Goal: Find contact information: Find contact information

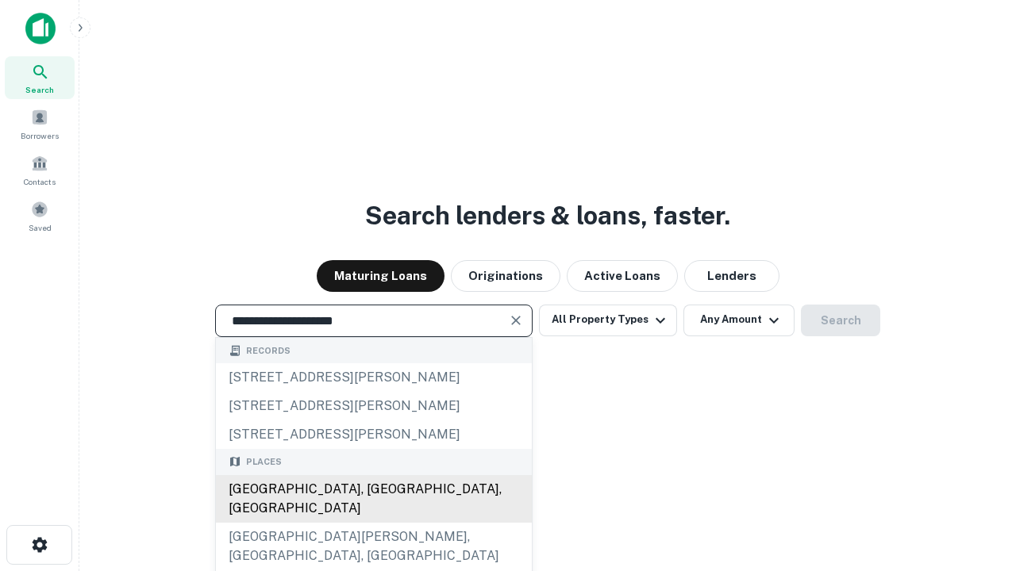
click at [373, 523] on div "Santa Monica, CA, USA" at bounding box center [374, 499] width 316 height 48
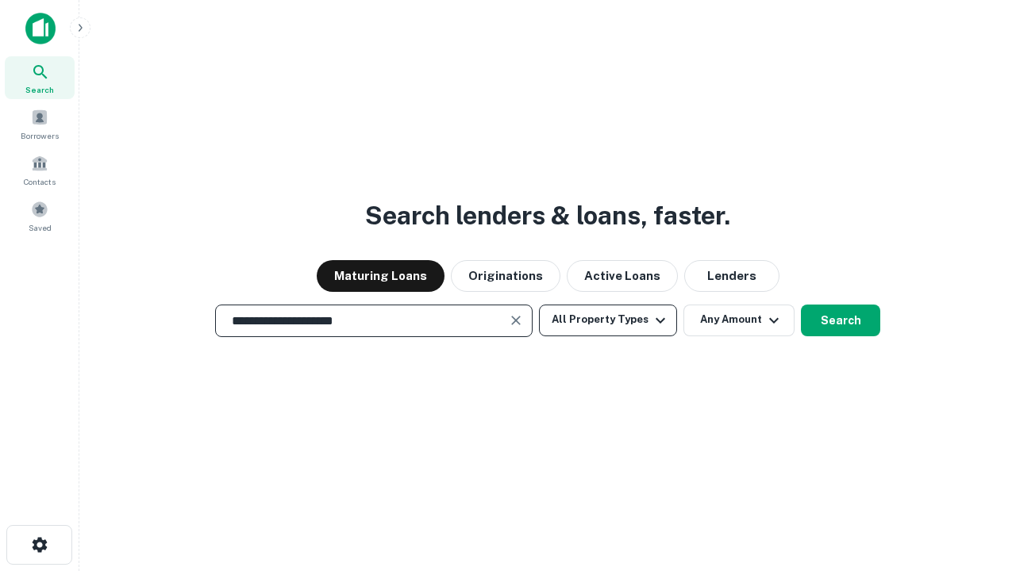
type input "**********"
click at [608, 320] on button "All Property Types" at bounding box center [608, 321] width 138 height 32
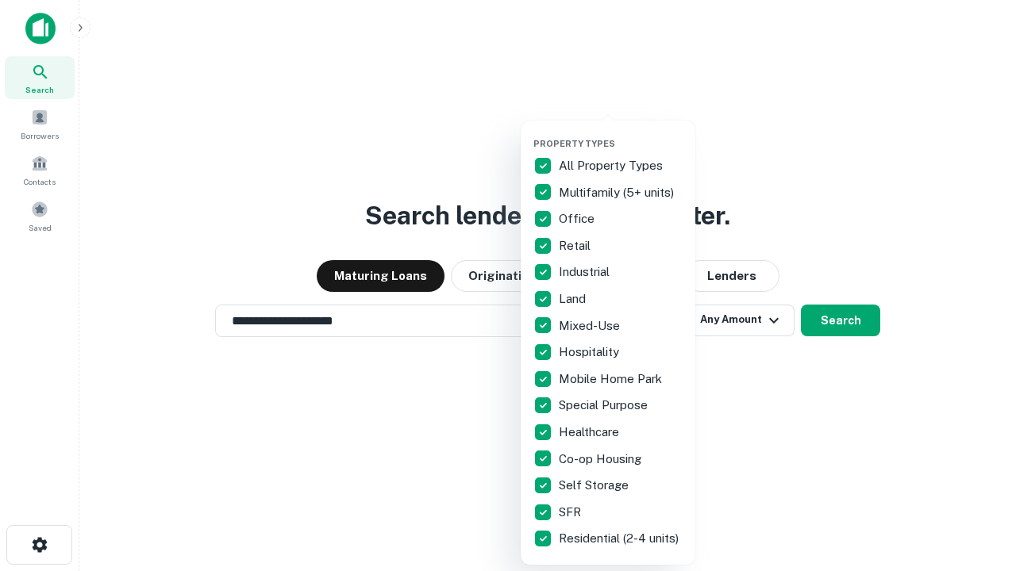
click at [620, 133] on button "button" at bounding box center [620, 133] width 175 height 1
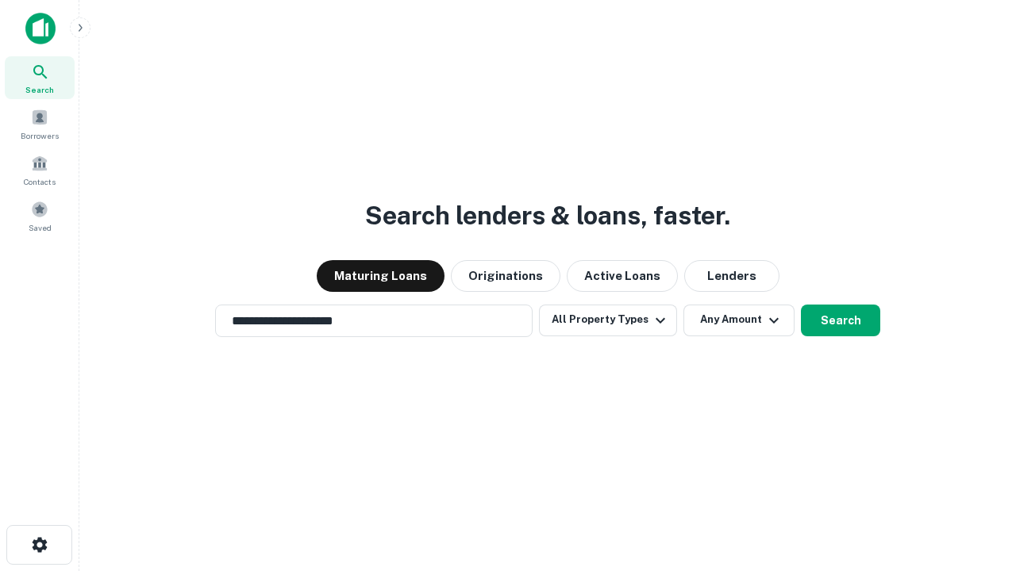
scroll to position [10, 191]
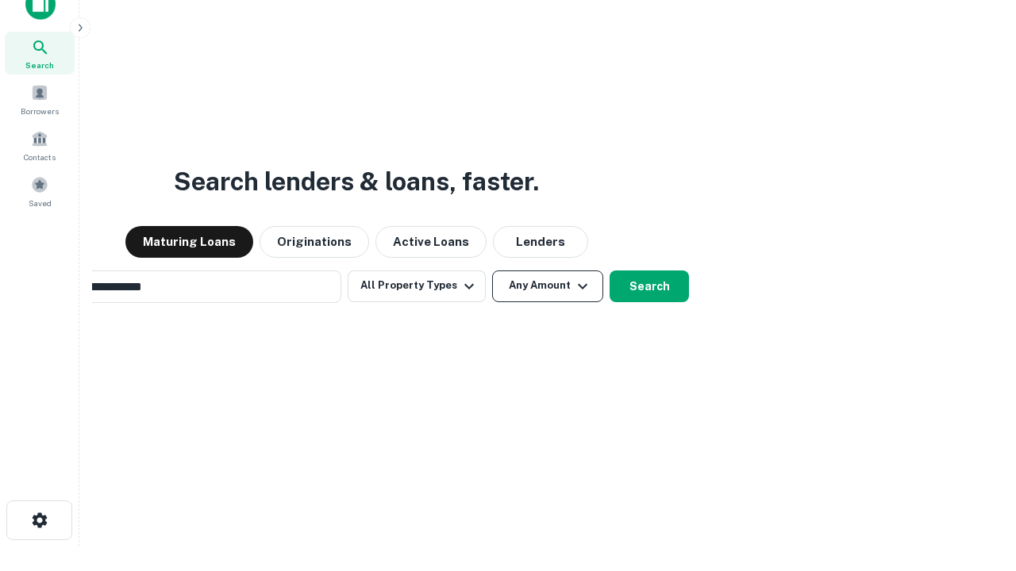
click at [492, 271] on button "Any Amount" at bounding box center [547, 287] width 111 height 32
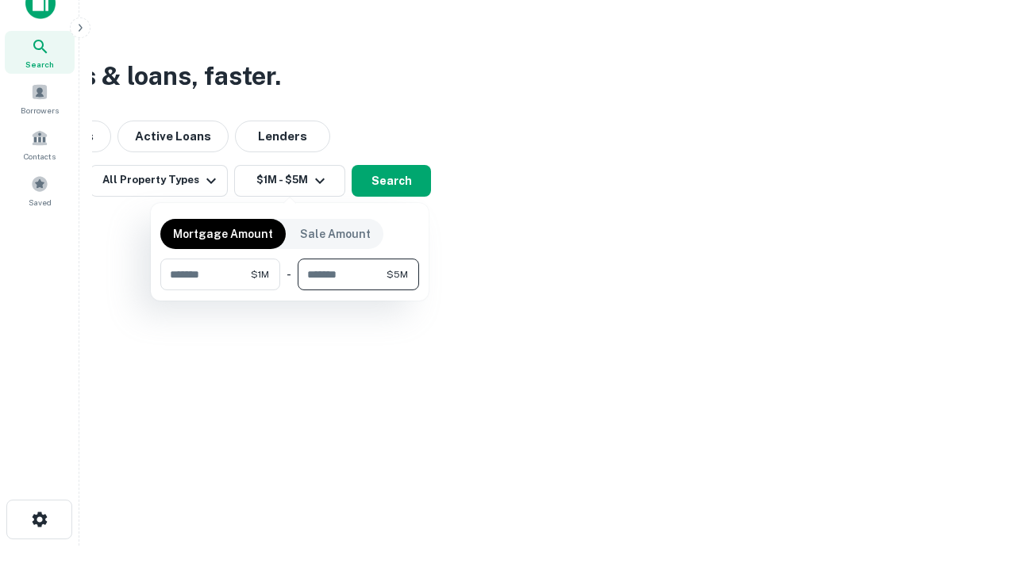
type input "*******"
click at [290, 290] on button "button" at bounding box center [289, 290] width 259 height 1
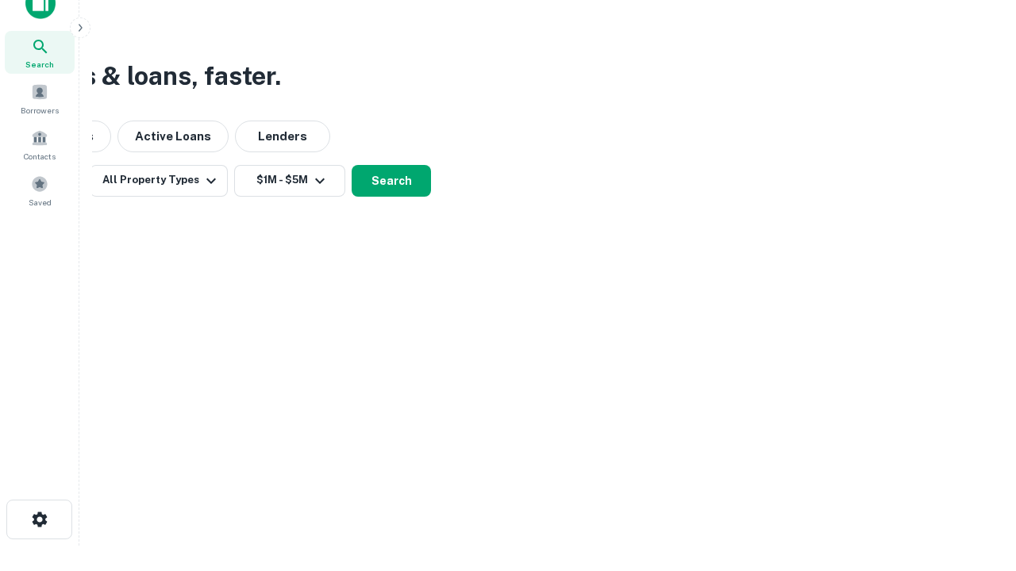
scroll to position [10, 293]
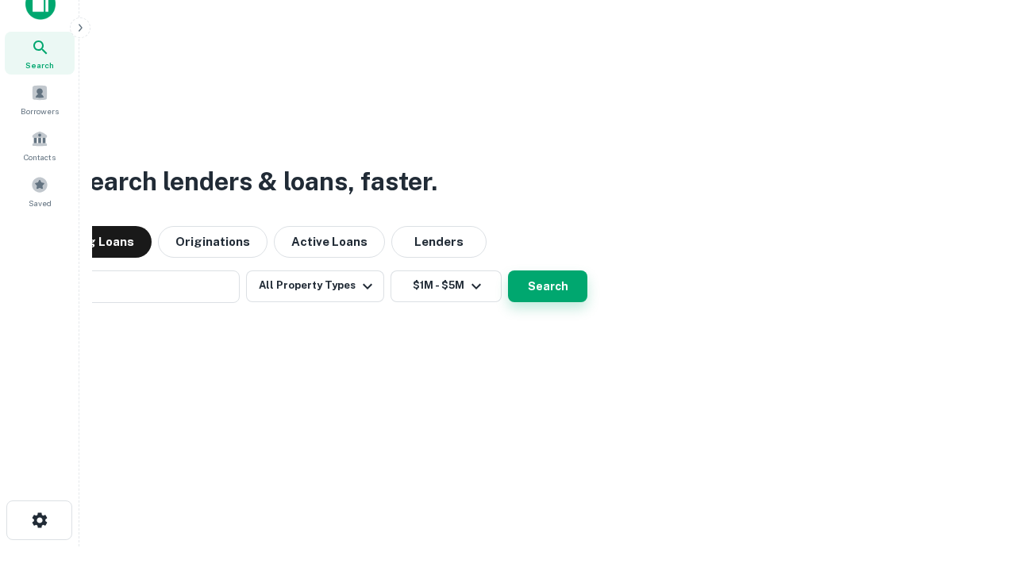
click at [508, 271] on button "Search" at bounding box center [547, 287] width 79 height 32
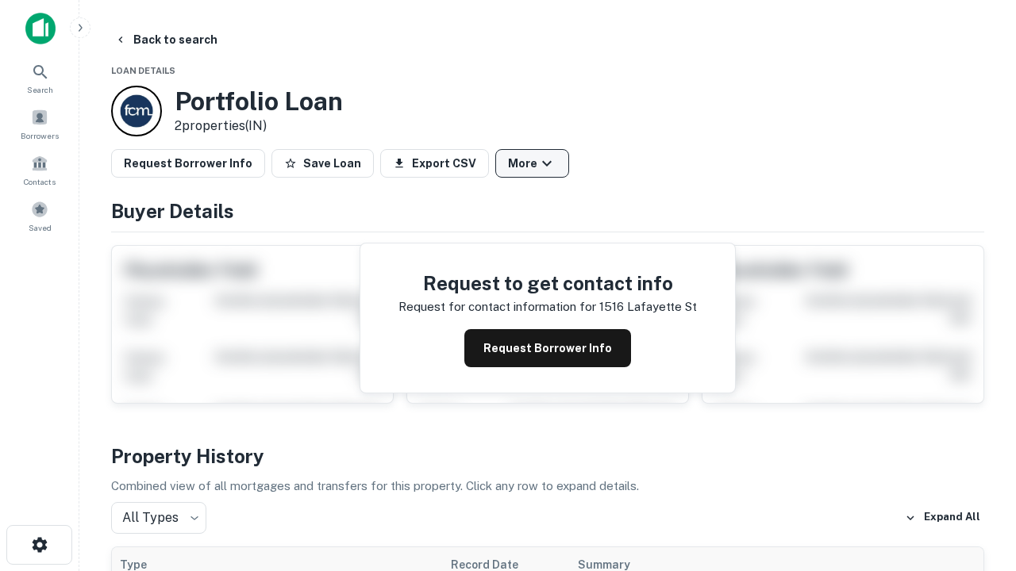
click at [532, 163] on button "More" at bounding box center [532, 163] width 74 height 29
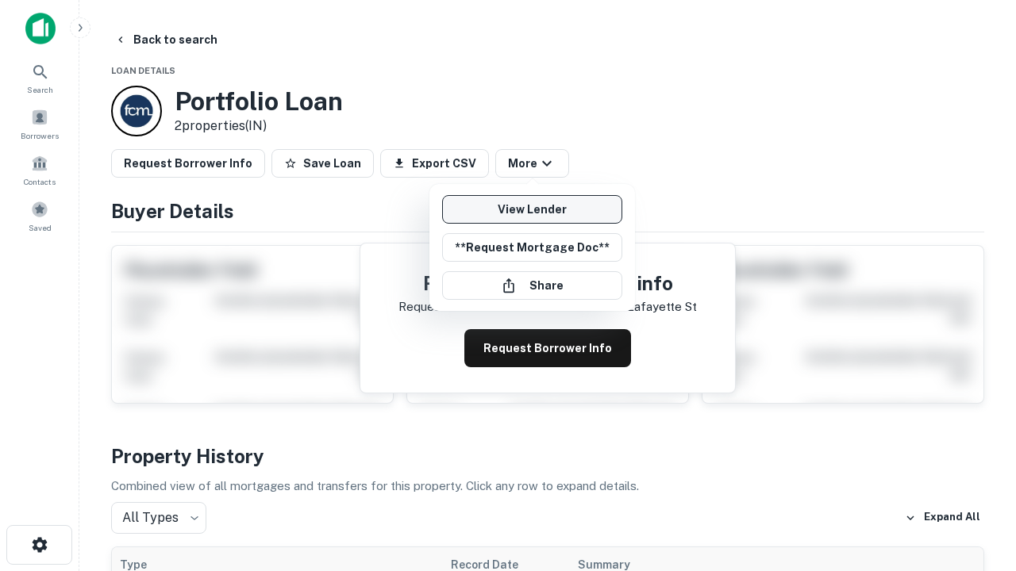
click at [532, 209] on link "View Lender" at bounding box center [532, 209] width 180 height 29
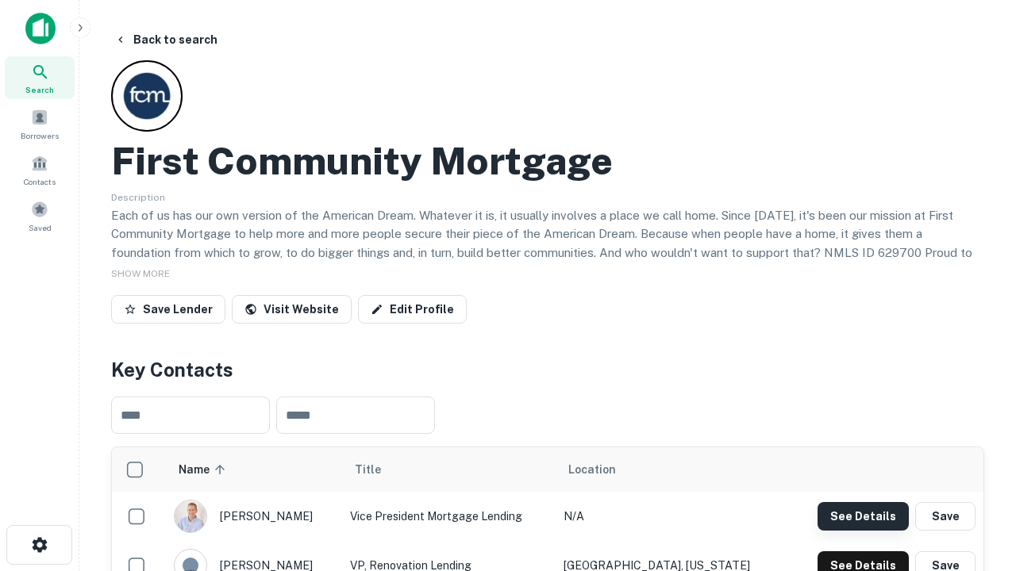
click at [862, 516] on button "See Details" at bounding box center [862, 516] width 91 height 29
click at [39, 545] on icon "button" at bounding box center [39, 545] width 19 height 19
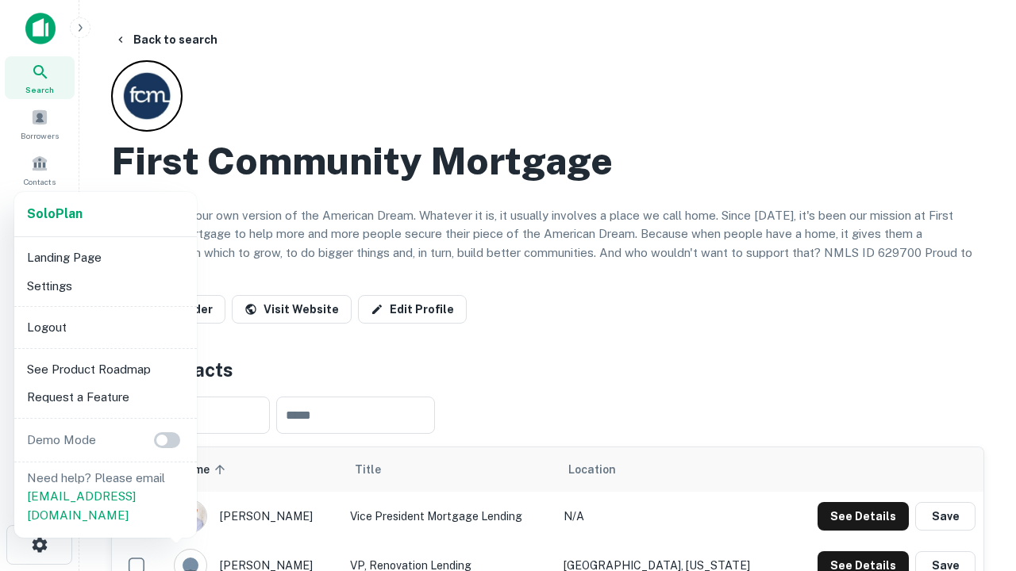
click at [105, 327] on li "Logout" at bounding box center [106, 327] width 170 height 29
